Goal: Find specific page/section: Find specific page/section

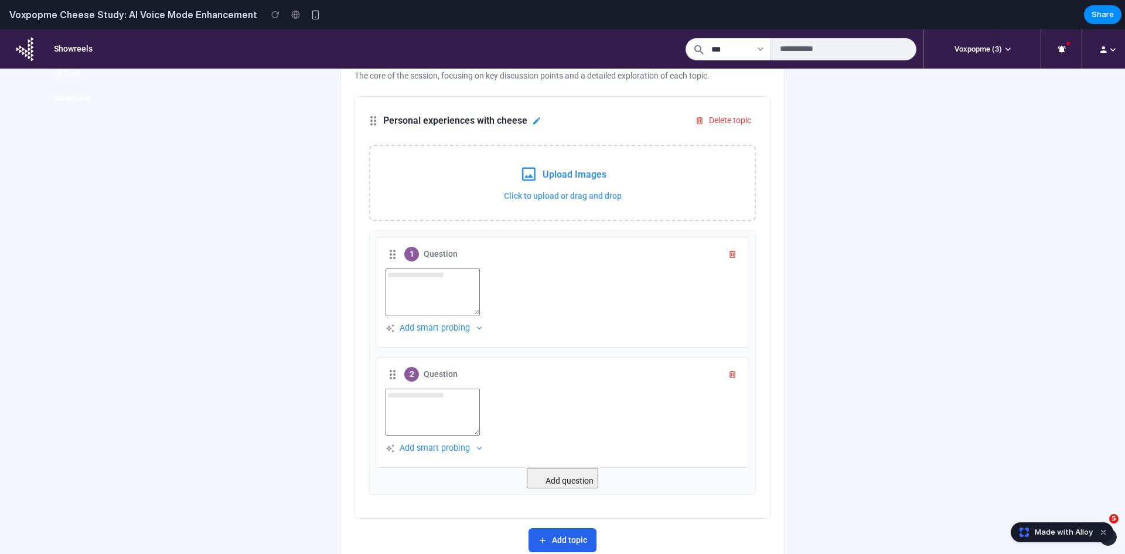
scroll to position [1430, 0]
